Goal: Task Accomplishment & Management: Manage account settings

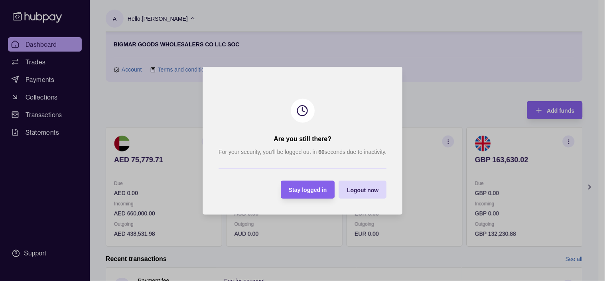
click at [312, 190] on span "Stay logged in" at bounding box center [308, 189] width 38 height 6
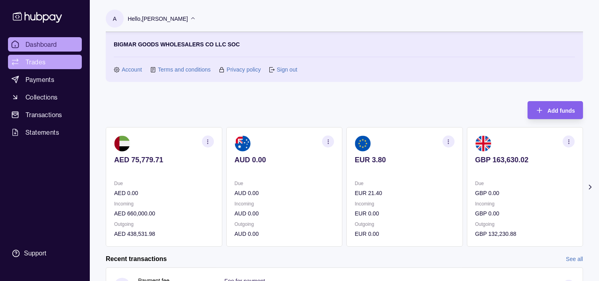
click at [50, 60] on link "Trades" at bounding box center [45, 62] width 74 height 14
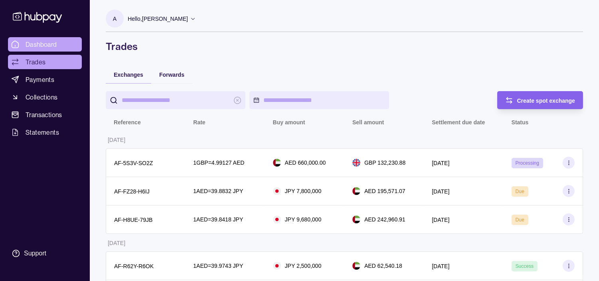
click at [38, 45] on span "Dashboard" at bounding box center [42, 45] width 32 height 10
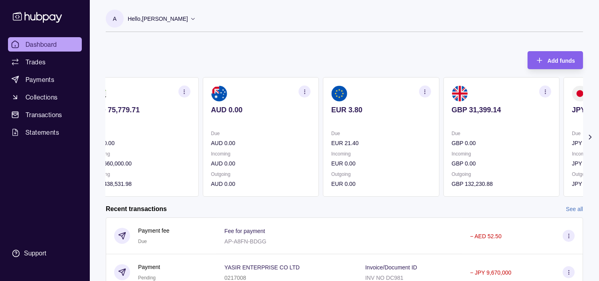
click at [382, 146] on div "Due EUR 21.40 Incoming EUR 0.00 Outgoing EUR 0.00" at bounding box center [381, 158] width 100 height 59
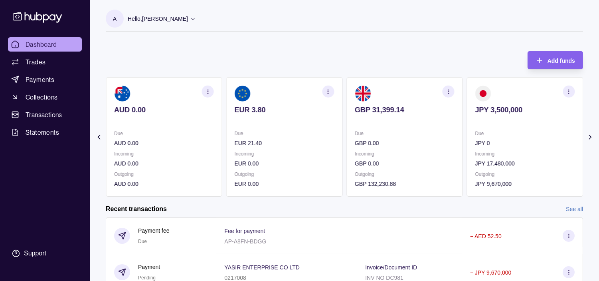
click at [396, 142] on p "GBP 0.00" at bounding box center [405, 142] width 100 height 9
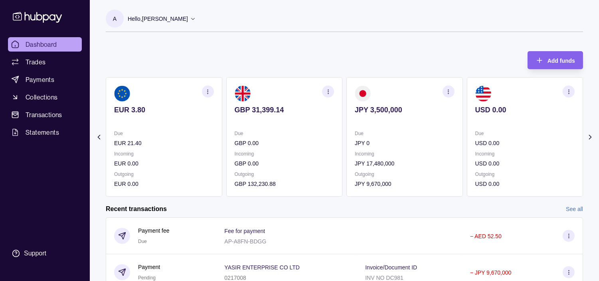
click at [328, 90] on icon "button" at bounding box center [328, 92] width 6 height 6
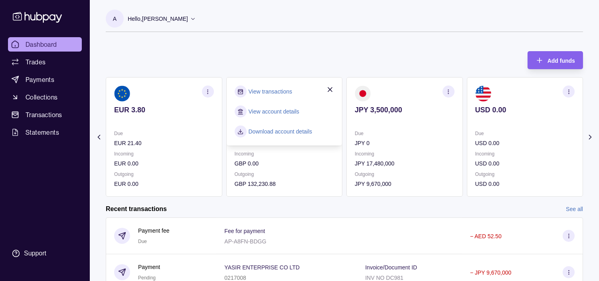
click at [276, 91] on link "View transactions" at bounding box center [270, 91] width 43 height 9
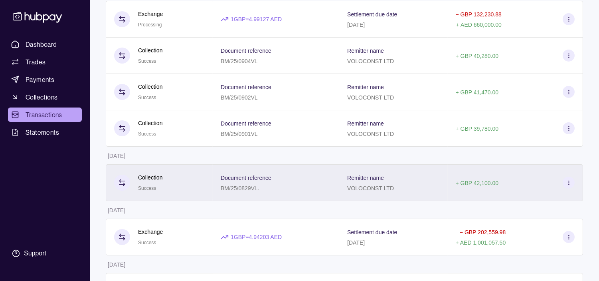
scroll to position [89, 0]
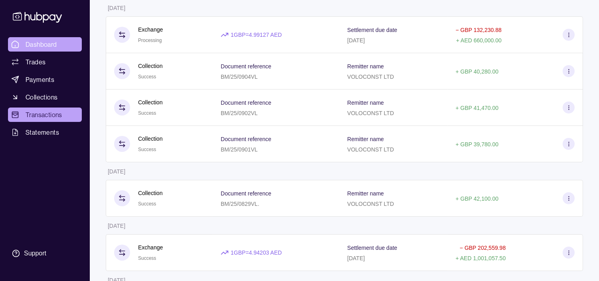
click at [45, 40] on span "Dashboard" at bounding box center [42, 45] width 32 height 10
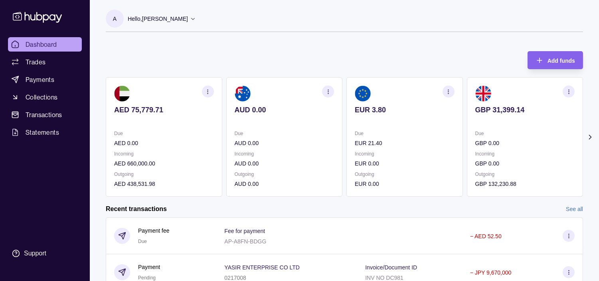
click at [444, 130] on div "AED 75,779.71 Due AED 0.00 Incoming AED 660,000.00 Outgoing AED 438,531.98 AUD …" at bounding box center [344, 136] width 477 height 119
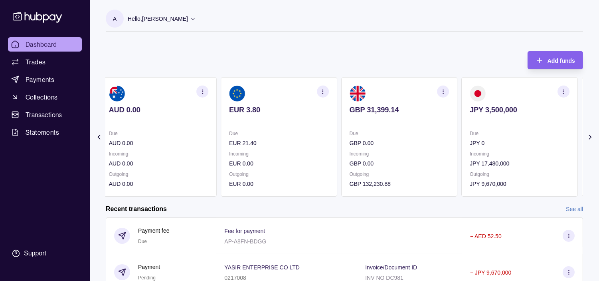
click at [429, 130] on p "Due" at bounding box center [400, 133] width 100 height 9
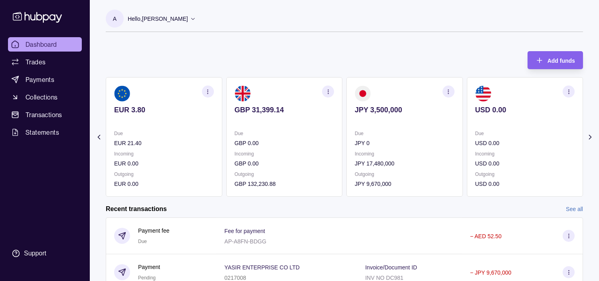
click at [434, 129] on p "Due" at bounding box center [405, 133] width 100 height 9
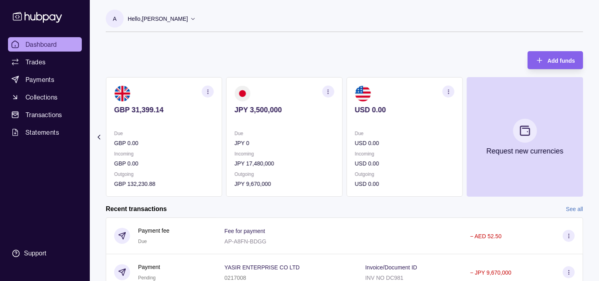
click at [451, 92] on icon "button" at bounding box center [448, 92] width 6 height 6
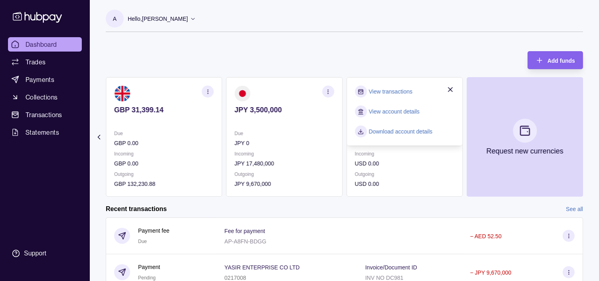
click at [296, 53] on div "Add funds AED 75,779.71 Due AED 0.00 Incoming AED 660,000.00 Outgoing AED 438,5…" at bounding box center [344, 119] width 477 height 153
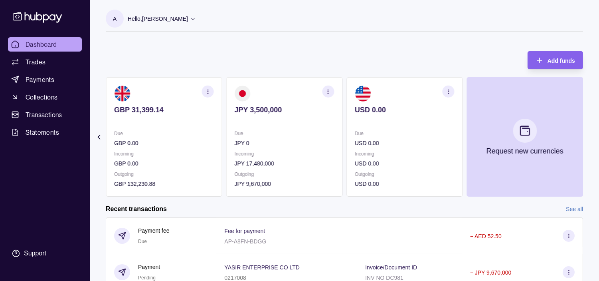
click at [326, 91] on icon "button" at bounding box center [328, 92] width 6 height 6
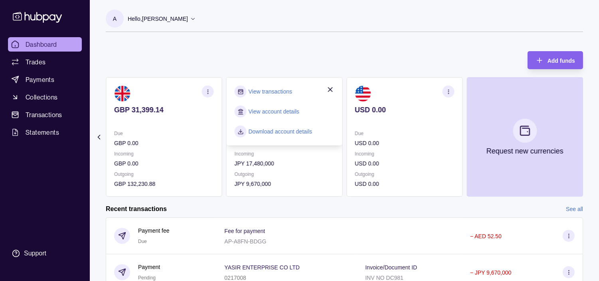
click at [282, 88] on link "View transactions" at bounding box center [270, 91] width 43 height 9
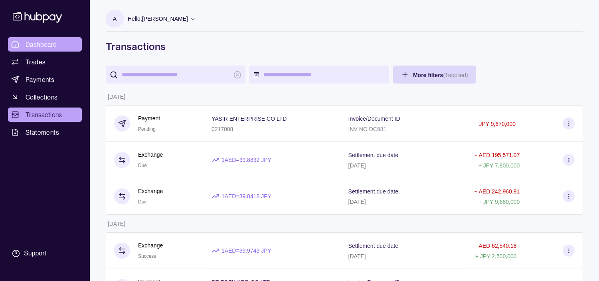
click at [27, 46] on span "Dashboard" at bounding box center [42, 45] width 32 height 10
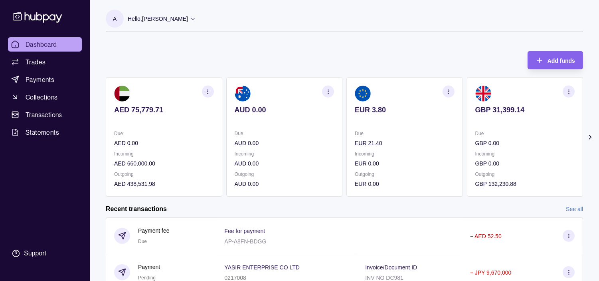
click at [327, 154] on p "Incoming" at bounding box center [285, 153] width 100 height 9
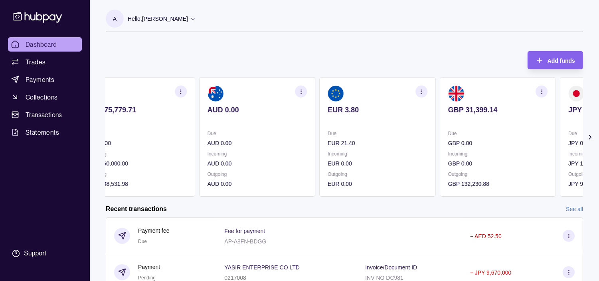
click at [319, 144] on section "EUR 3.80 Due EUR 21.40 Incoming EUR 0.00 Outgoing EUR 0.00" at bounding box center [377, 136] width 117 height 119
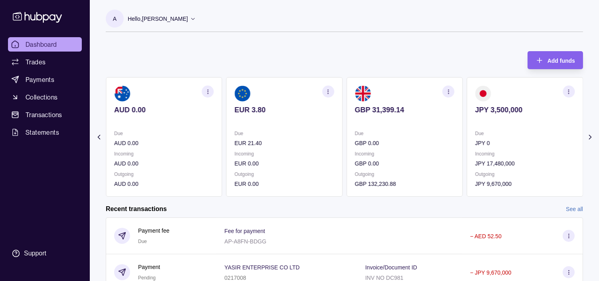
click at [321, 141] on p "EUR 21.40" at bounding box center [285, 142] width 100 height 9
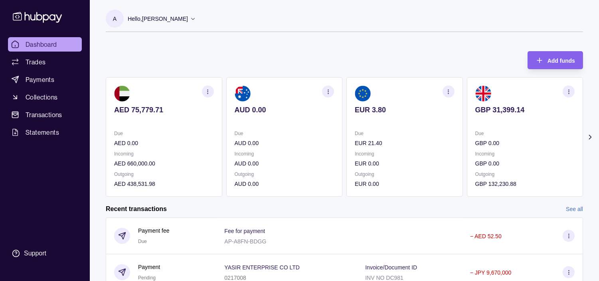
click at [437, 139] on p "EUR 21.40" at bounding box center [405, 142] width 100 height 9
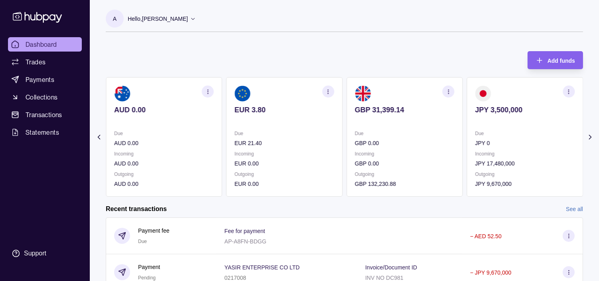
click at [300, 133] on div "Due EUR 21.40" at bounding box center [285, 138] width 100 height 18
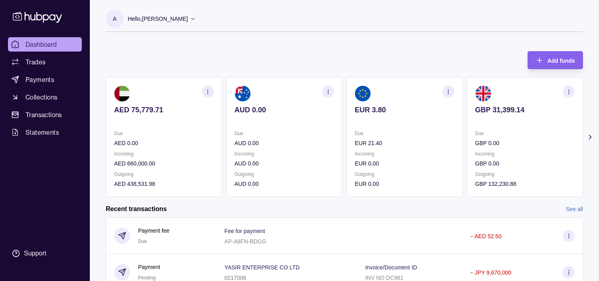
click at [301, 132] on p "Due" at bounding box center [285, 133] width 100 height 9
click at [292, 132] on p "Due" at bounding box center [285, 133] width 100 height 9
click at [45, 59] on link "Trades" at bounding box center [45, 62] width 74 height 14
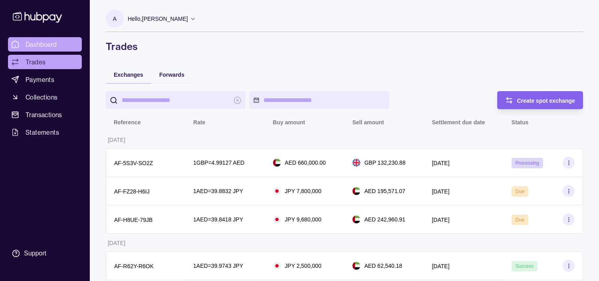
click at [42, 41] on span "Dashboard" at bounding box center [42, 45] width 32 height 10
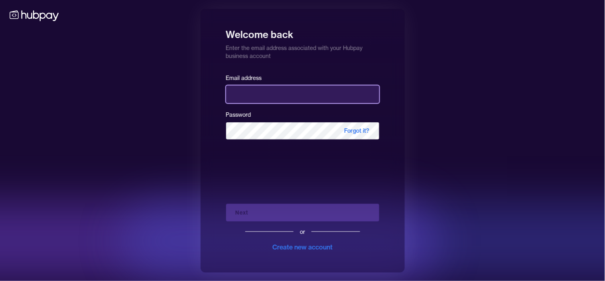
click at [266, 87] on input "email" at bounding box center [302, 94] width 153 height 18
type input "**********"
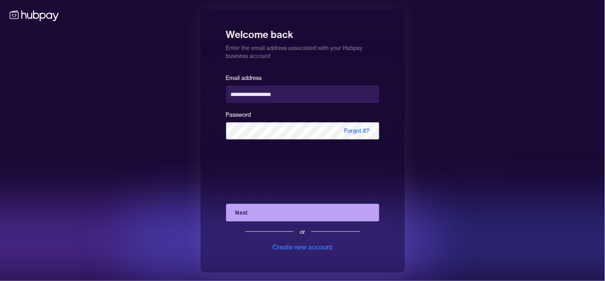
click at [269, 207] on button "Next" at bounding box center [302, 213] width 153 height 18
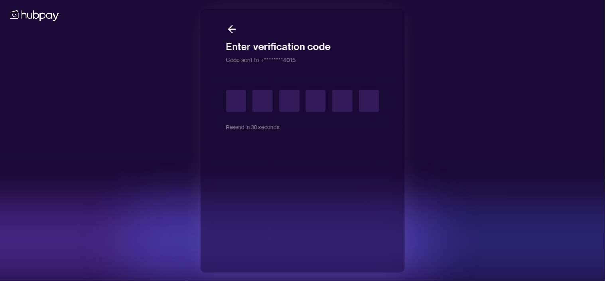
type input "*"
